Goal: Transaction & Acquisition: Purchase product/service

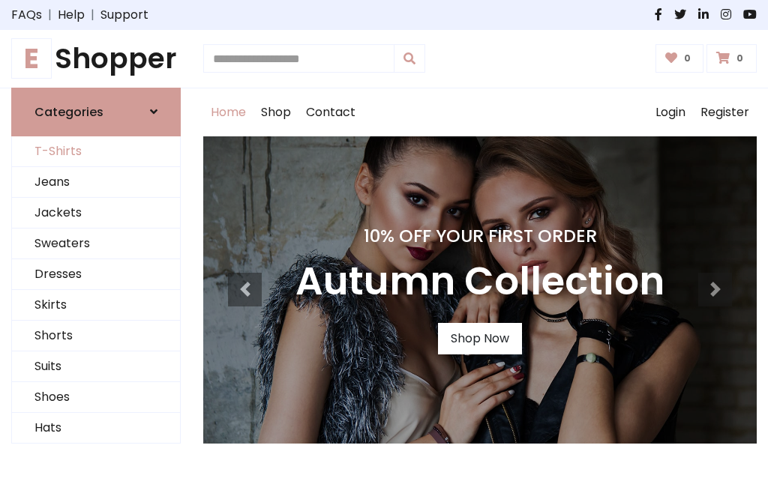
click at [96, 151] on link "T-Shirts" at bounding box center [96, 151] width 168 height 31
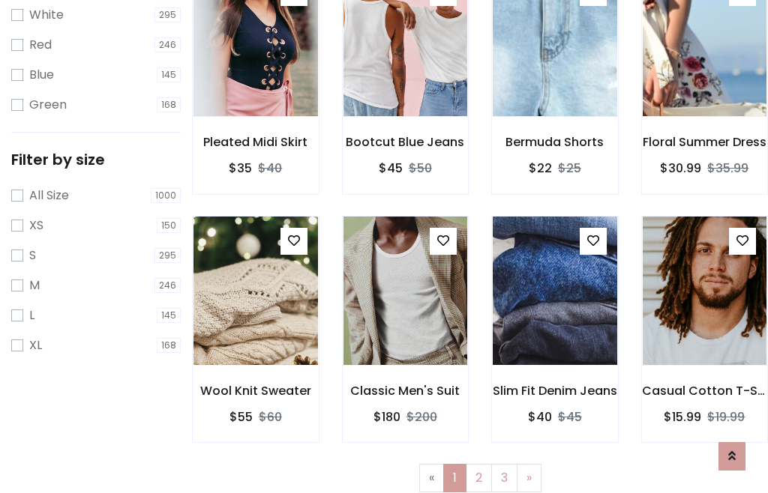
scroll to position [27, 0]
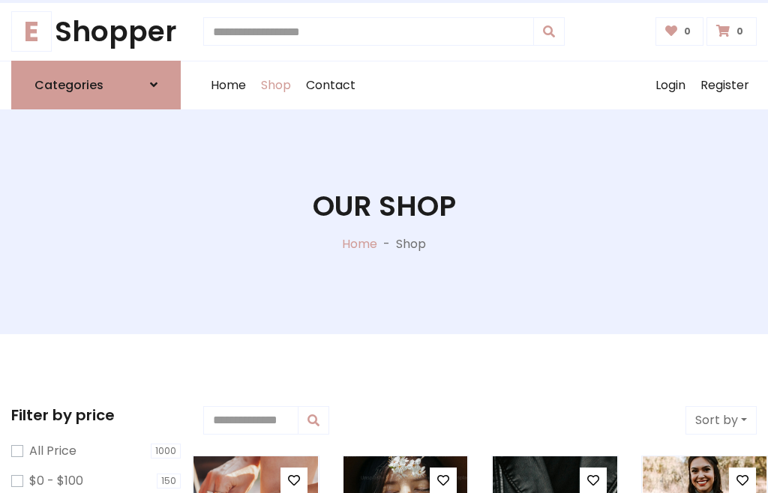
click at [384, 221] on h1 "Our Shop" at bounding box center [384, 207] width 143 height 34
click at [480, 85] on div "Home Shop Contact Log out Login Register" at bounding box center [479, 85] width 553 height 48
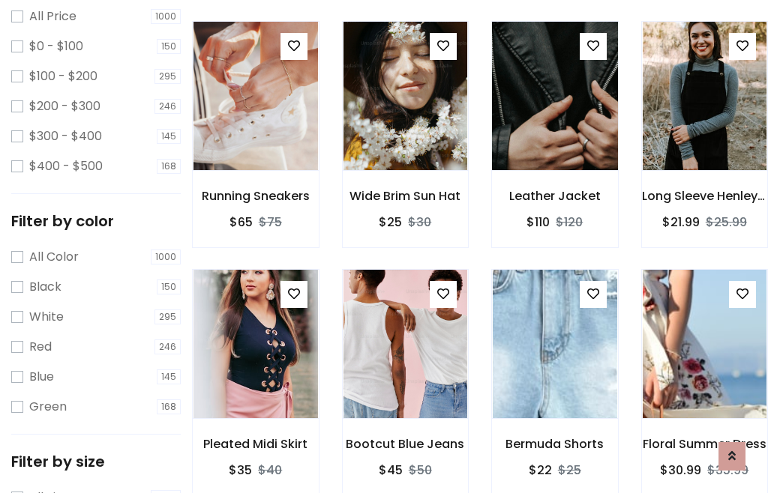
click at [554, 123] on img at bounding box center [554, 96] width 149 height 360
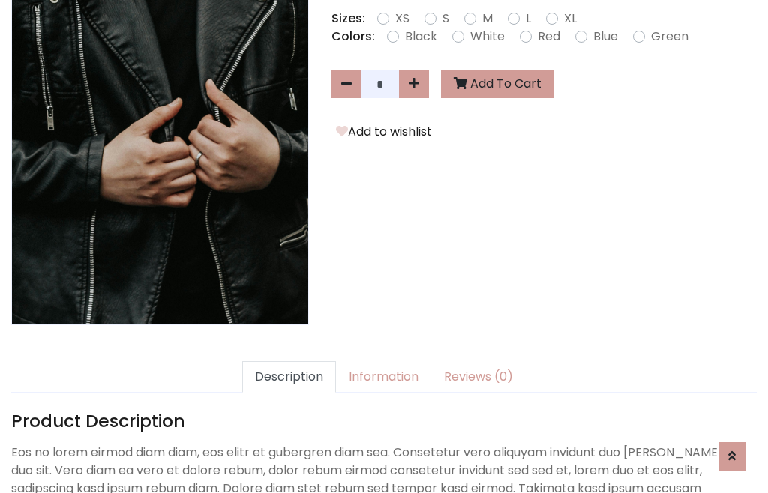
scroll to position [367, 0]
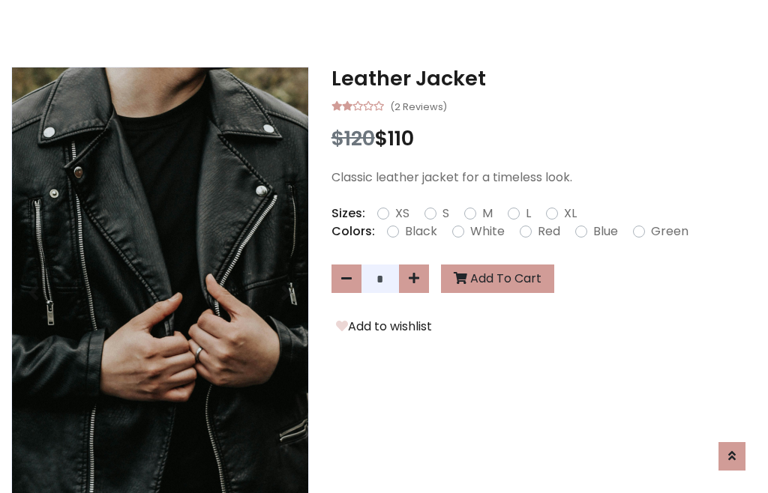
click at [544, 78] on h3 "Leather Jacket" at bounding box center [543, 79] width 425 height 24
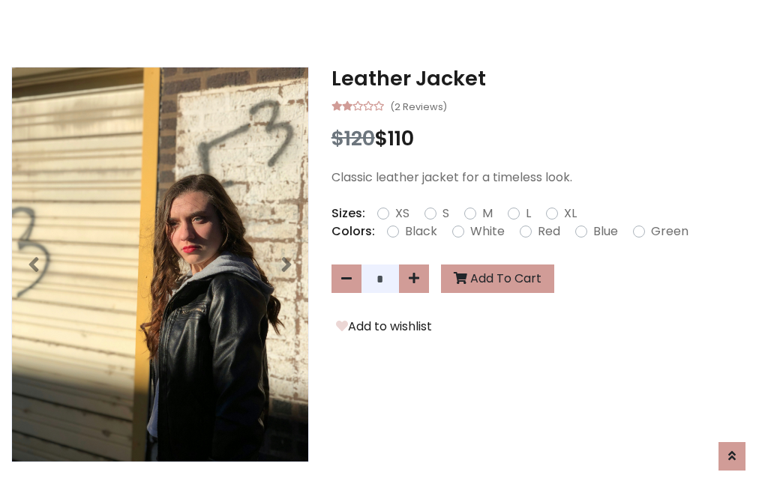
click at [544, 78] on h3 "Leather Jacket" at bounding box center [543, 79] width 425 height 24
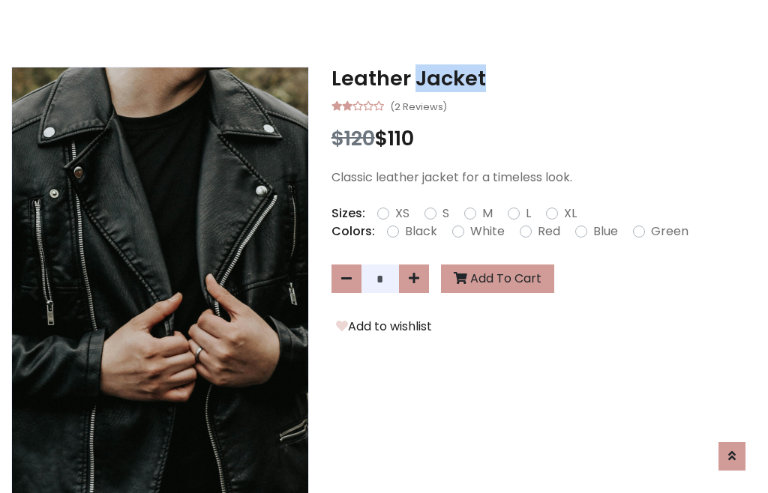
click at [544, 78] on h3 "Leather Jacket" at bounding box center [543, 79] width 425 height 24
